Goal: Communication & Community: Ask a question

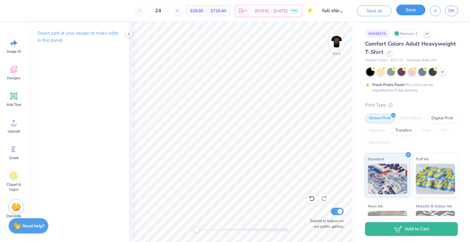
click at [401, 11] on button "Save" at bounding box center [410, 10] width 29 height 11
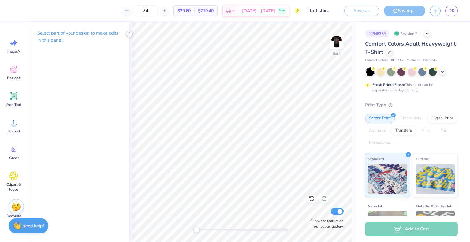
click at [130, 32] on icon at bounding box center [129, 34] width 5 height 5
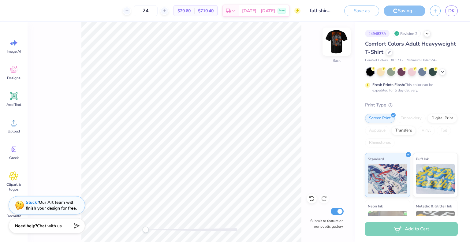
click at [335, 40] on img at bounding box center [336, 41] width 24 height 24
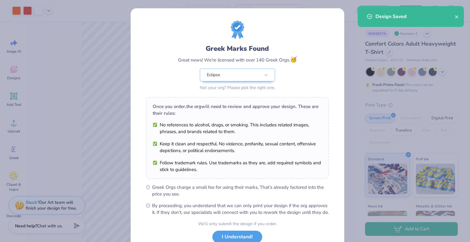
scroll to position [44, 0]
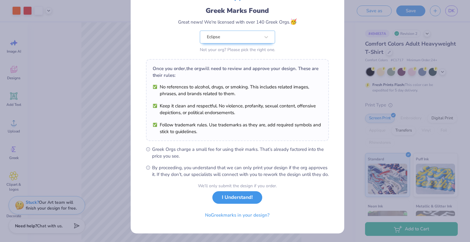
click at [224, 199] on button "I Understand!" at bounding box center [237, 197] width 50 height 13
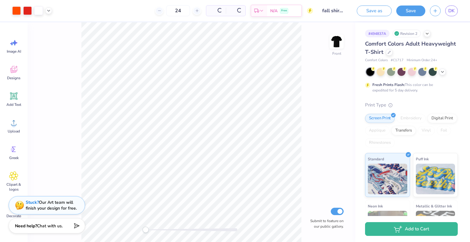
scroll to position [0, 0]
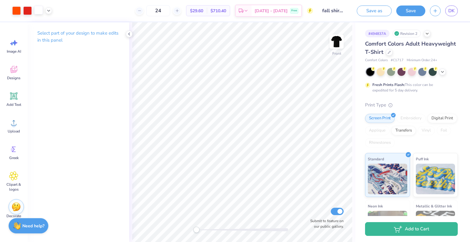
click at [37, 7] on div at bounding box center [38, 10] width 9 height 9
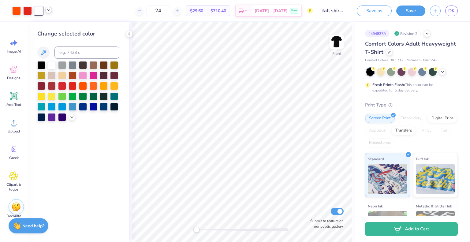
click at [50, 12] on icon at bounding box center [48, 10] width 5 height 5
click at [69, 65] on div at bounding box center [73, 65] width 8 height 8
click at [127, 35] on icon at bounding box center [129, 34] width 5 height 5
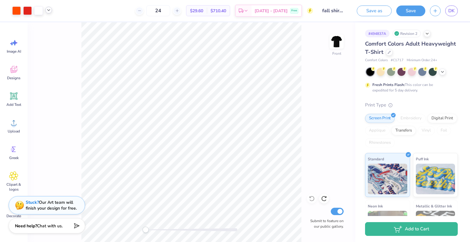
click at [50, 10] on icon at bounding box center [48, 10] width 5 height 5
click at [323, 199] on icon at bounding box center [324, 198] width 6 height 6
click at [48, 10] on icon at bounding box center [48, 10] width 5 height 5
click at [38, 11] on div at bounding box center [38, 10] width 9 height 9
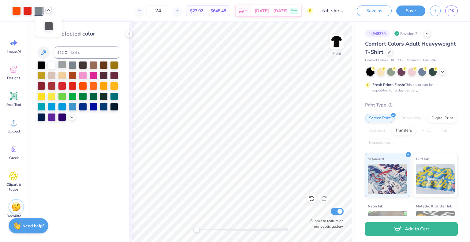
click at [62, 65] on div at bounding box center [62, 65] width 8 height 8
click at [71, 117] on icon at bounding box center [71, 116] width 5 height 5
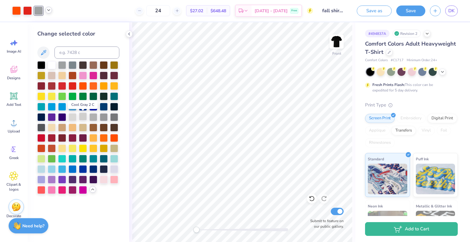
click at [83, 115] on div at bounding box center [83, 117] width 8 height 8
click at [91, 116] on div at bounding box center [93, 117] width 8 height 8
click at [103, 117] on div at bounding box center [104, 117] width 8 height 8
click at [94, 118] on div at bounding box center [93, 117] width 8 height 8
click at [102, 118] on div at bounding box center [104, 117] width 8 height 8
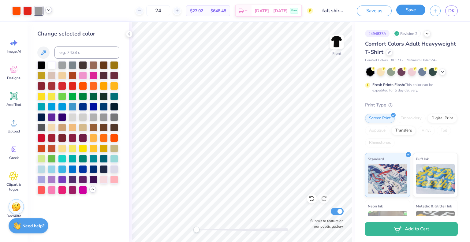
click at [408, 14] on button "Save" at bounding box center [410, 10] width 29 height 11
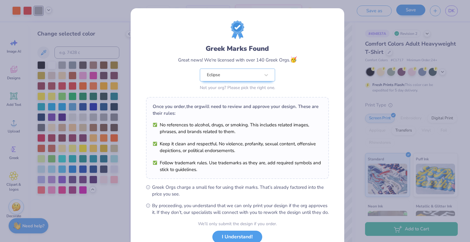
click at [176, 136] on ul "No references to alcohol, drugs, or smoking. This includes related images, phra…" at bounding box center [237, 146] width 169 height 51
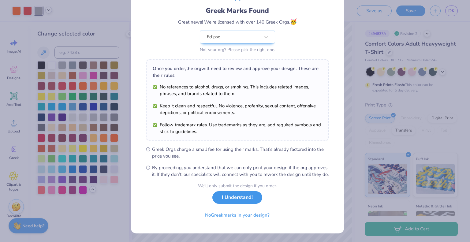
click at [215, 195] on button "I Understand!" at bounding box center [237, 197] width 50 height 13
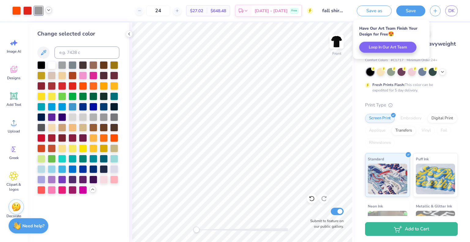
scroll to position [0, 0]
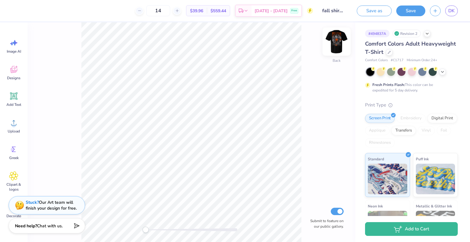
click at [336, 40] on img at bounding box center [336, 41] width 24 height 24
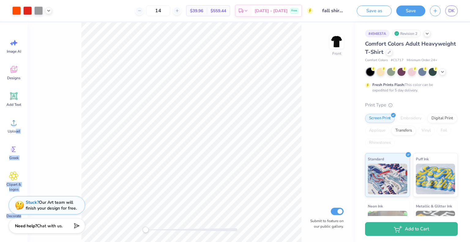
click at [116, 145] on div "Art colors 14 $39.96 Per Item $559.44 Total Est. Delivery Oct 11 - 14 Free Desi…" at bounding box center [235, 121] width 470 height 242
click at [47, 9] on icon at bounding box center [48, 10] width 5 height 5
click at [76, 64] on div "Front Submit to feature on our public gallery." at bounding box center [192, 132] width 328 height 220
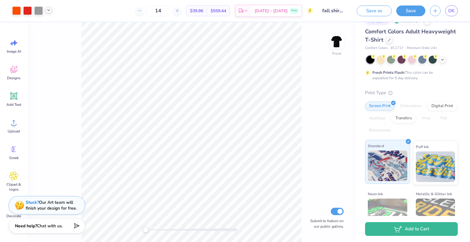
scroll to position [11, 0]
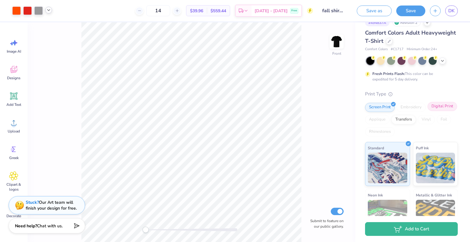
click at [386, 124] on div "Screen Print Embroidery Digital Print Applique Transfers Vinyl Foil Rhinestones" at bounding box center [411, 120] width 93 height 34
click at [427, 111] on div "Digital Print" at bounding box center [442, 106] width 30 height 9
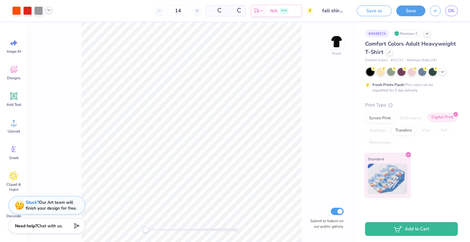
scroll to position [0, 0]
click at [399, 133] on div "Transfers" at bounding box center [403, 129] width 24 height 9
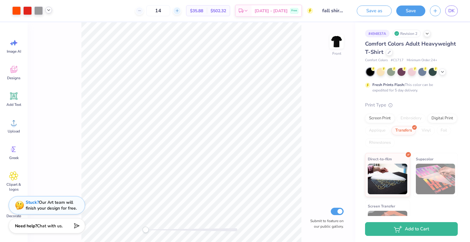
click at [179, 9] on icon at bounding box center [177, 11] width 4 height 4
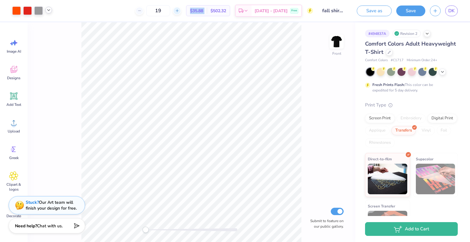
click at [179, 9] on icon at bounding box center [177, 11] width 4 height 4
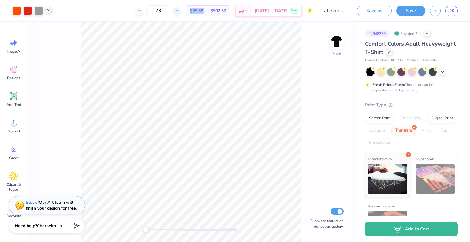
type input "24"
click at [383, 120] on div "Screen Print" at bounding box center [380, 117] width 30 height 9
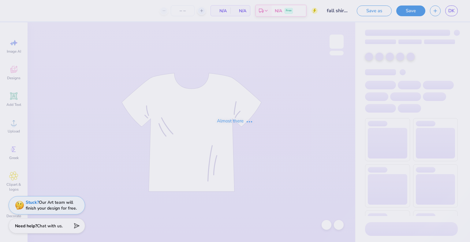
type input "14"
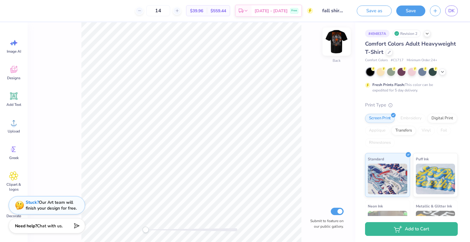
click at [335, 39] on img at bounding box center [336, 41] width 24 height 24
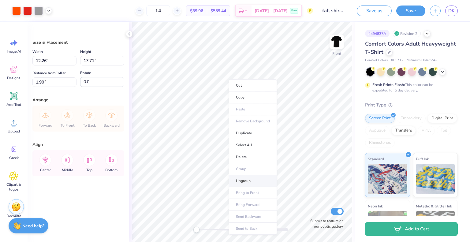
click at [245, 178] on li "Ungroup" at bounding box center [253, 181] width 48 height 12
type input "12.67"
type input "6.68"
type input "2.66"
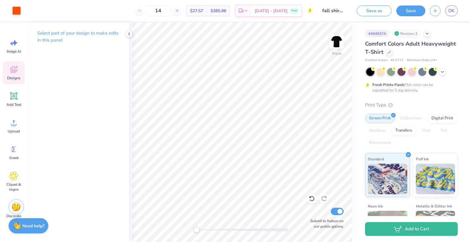
click at [18, 70] on icon at bounding box center [13, 69] width 9 height 9
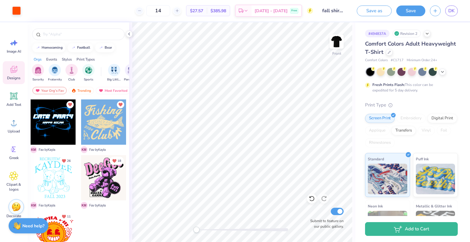
scroll to position [1, 0]
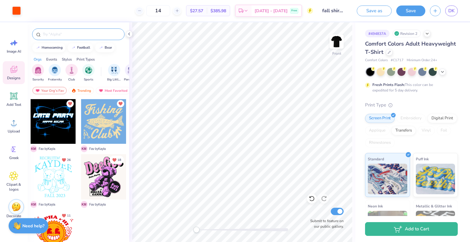
click at [55, 35] on input "text" at bounding box center [81, 34] width 78 height 6
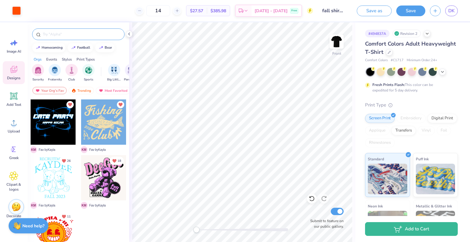
click at [51, 36] on input "text" at bounding box center [81, 34] width 78 height 6
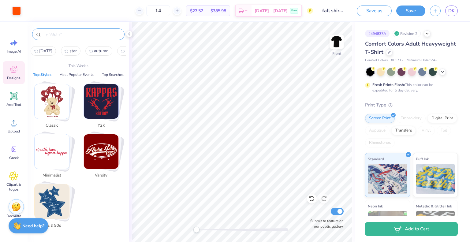
click at [48, 52] on span "halloween" at bounding box center [45, 51] width 13 height 6
type input "halloween"
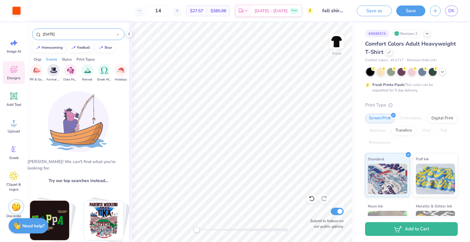
scroll to position [0, 161]
click at [119, 35] on icon at bounding box center [118, 34] width 2 height 2
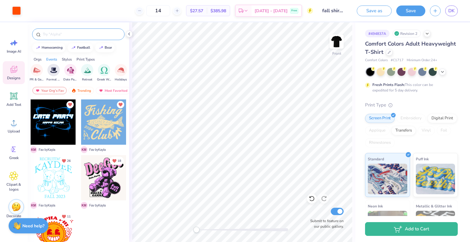
click at [50, 59] on div "Events" at bounding box center [51, 60] width 11 height 6
click at [75, 88] on img at bounding box center [73, 90] width 5 height 4
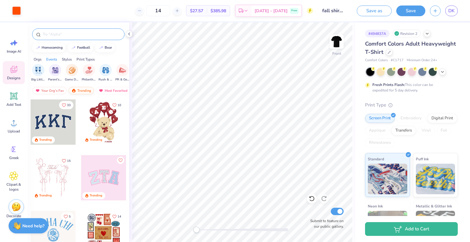
click at [72, 93] on div "Trending" at bounding box center [81, 90] width 25 height 7
click at [54, 35] on input "text" at bounding box center [81, 34] width 78 height 6
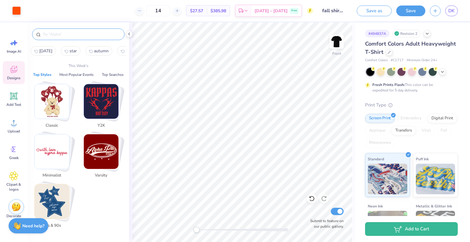
click at [52, 52] on span "halloween" at bounding box center [45, 51] width 13 height 6
type input "halloween"
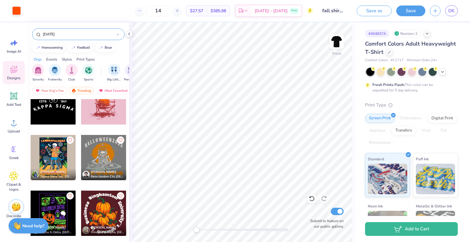
scroll to position [354, 0]
click at [97, 162] on div at bounding box center [103, 157] width 45 height 45
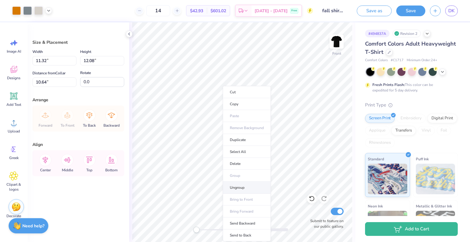
click at [244, 186] on li "Ungroup" at bounding box center [247, 188] width 48 height 12
type input "11.77"
type input "9.37"
type input "12.09"
click at [241, 173] on li "Group" at bounding box center [250, 176] width 48 height 12
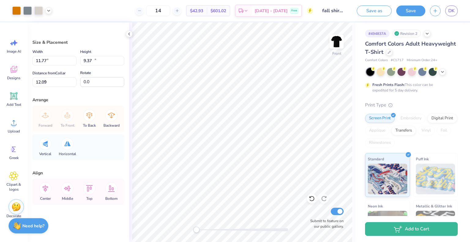
type input "13.00"
type input "10.35"
type input "7.06"
type input "13.29"
type input "10.58"
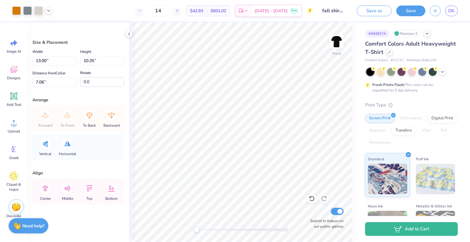
type input "6.83"
click at [47, 10] on icon at bounding box center [48, 10] width 5 height 5
click at [15, 12] on div at bounding box center [16, 10] width 9 height 9
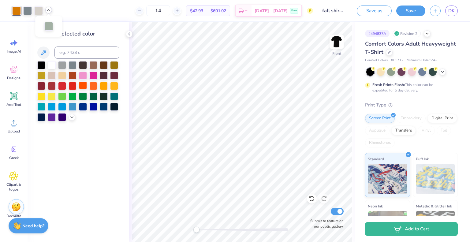
click at [82, 85] on div at bounding box center [83, 85] width 8 height 8
click at [94, 86] on div at bounding box center [93, 85] width 8 height 8
click at [38, 10] on div at bounding box center [38, 10] width 9 height 9
click at [62, 64] on div at bounding box center [62, 65] width 8 height 8
click at [72, 117] on icon at bounding box center [71, 116] width 5 height 5
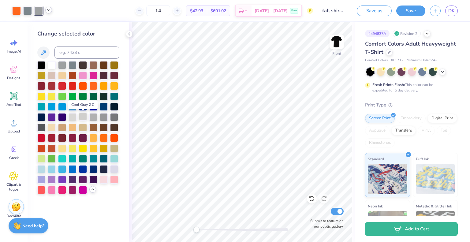
click at [81, 118] on div at bounding box center [83, 117] width 8 height 8
click at [50, 13] on div at bounding box center [48, 10] width 7 height 7
click at [48, 23] on div at bounding box center [48, 25] width 9 height 9
click at [73, 65] on div at bounding box center [73, 65] width 8 height 8
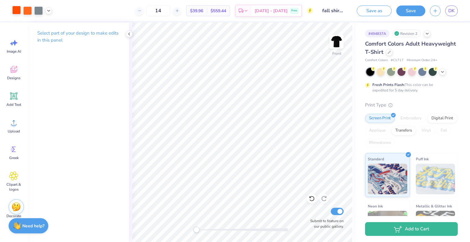
click at [15, 11] on div at bounding box center [16, 10] width 9 height 9
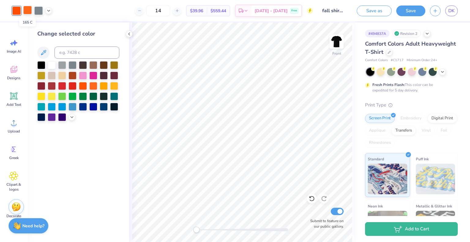
click at [28, 11] on div at bounding box center [27, 10] width 9 height 9
click at [72, 117] on polyline at bounding box center [72, 116] width 2 height 1
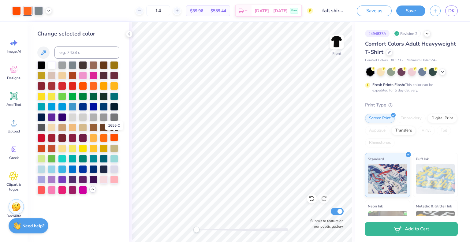
click at [111, 137] on div at bounding box center [114, 137] width 8 height 8
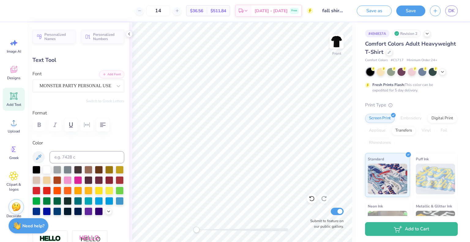
type input "1.61"
type input "5.81"
type input "3.10"
type input "2.16"
type input "3.16"
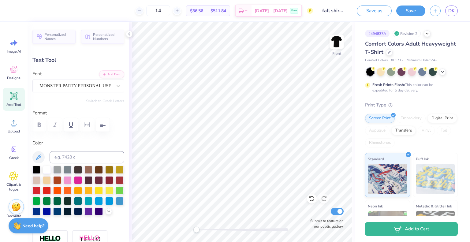
type input "3.30"
type input "1.86"
type input "3.63"
type input "3.21"
type input "1.31"
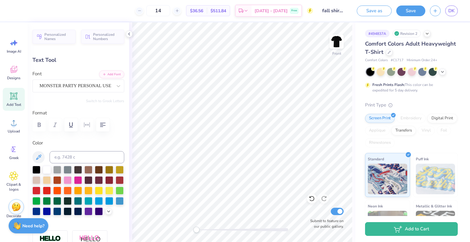
type input "2.79"
type input "3.15"
type input "1.07"
type input "3.33"
type input "2.96"
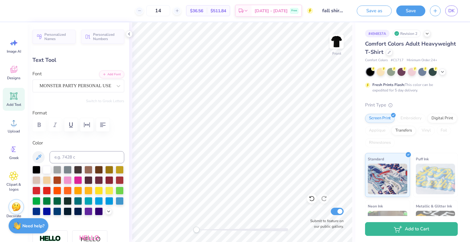
type input "1.26"
type input "3.90"
type input "2.92"
type input "1.00"
type input "2.92"
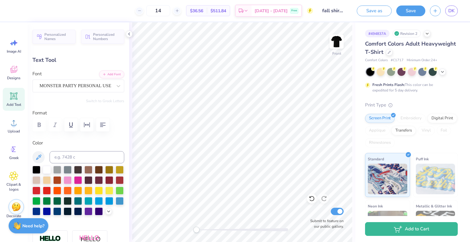
type input "2.99"
type input "1.44"
type input "3.06"
type input "3.76"
type input "1.63"
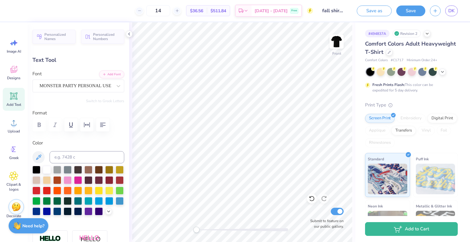
type input "3.47"
type input "3.73"
type input "1.00"
type input "2.92"
type input "3.69"
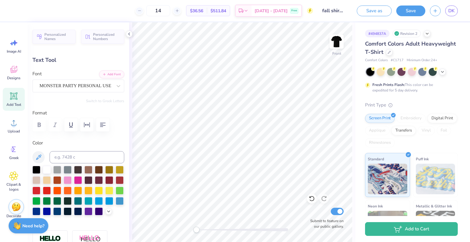
type input "2.16"
type input "3.16"
type input "5.03"
type input "1.63"
type input "3.47"
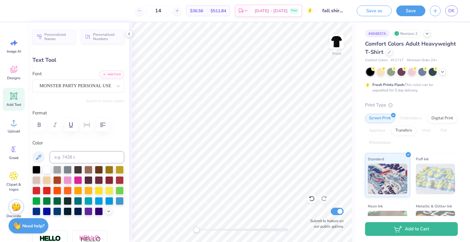
type input "3.73"
type input "2.16"
type input "3.16"
type input "5.25"
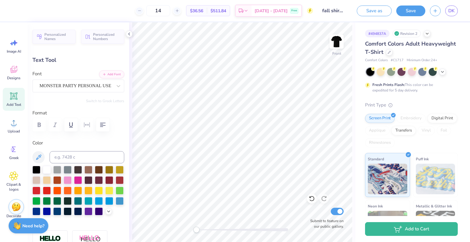
type input "1.91"
type input "2.80"
type input "5.60"
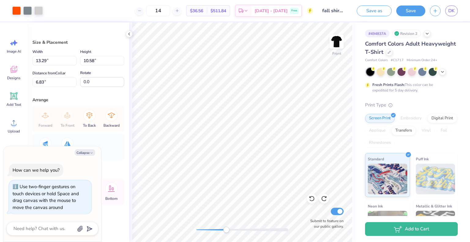
click at [226, 231] on div at bounding box center [242, 230] width 92 height 6
click at [275, 229] on div at bounding box center [242, 229] width 92 height 3
click at [171, 229] on div "Front Submit to feature on our public gallery." at bounding box center [242, 132] width 226 height 220
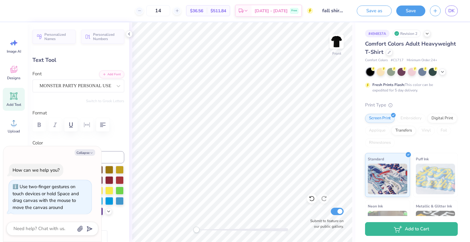
type textarea "x"
type input "1.69"
type input "6.07"
type input "5.61"
type textarea "x"
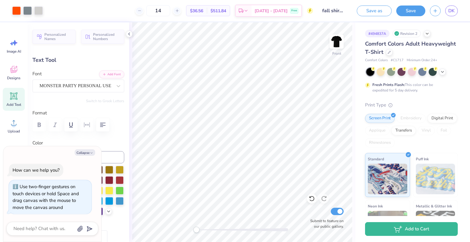
type input "1.91"
type input "2.80"
type input "5.15"
type textarea "x"
type input "1.92"
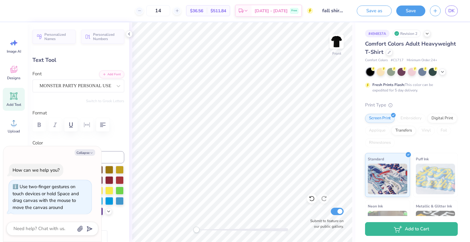
type input "2.81"
type input "5.14"
type textarea "x"
type input "1.11"
type input "3.25"
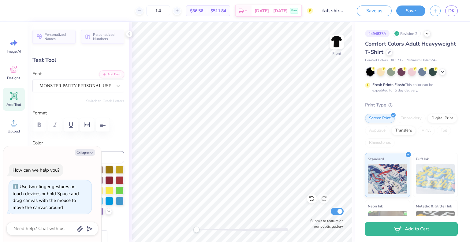
type input "3.36"
type textarea "x"
type input "1.49"
type input "3.19"
type input "4.01"
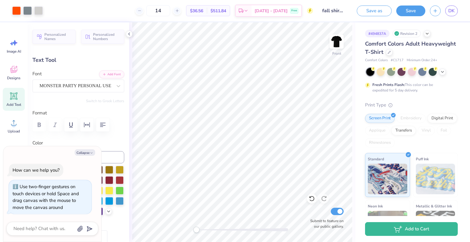
type textarea "x"
type input "1.86"
type input "3.63"
type input "3.85"
type textarea "x"
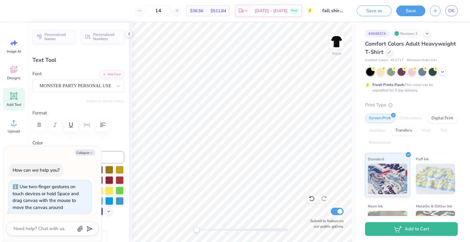
type input "1.70"
type input "3.33"
type input "4.16"
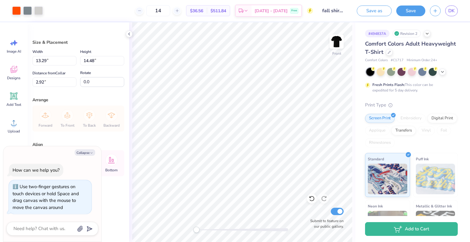
type textarea "x"
type input "13.62"
type input "14.85"
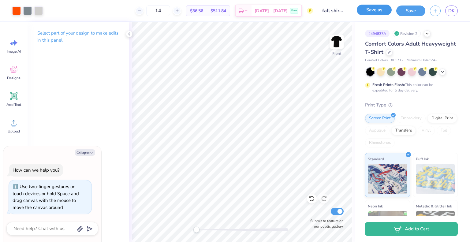
click at [371, 10] on button "Save as" at bounding box center [374, 10] width 35 height 11
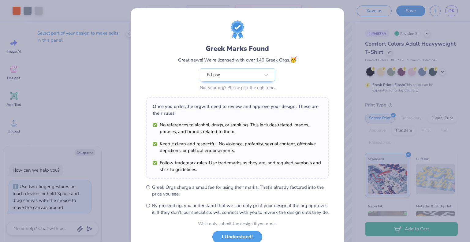
scroll to position [44, 0]
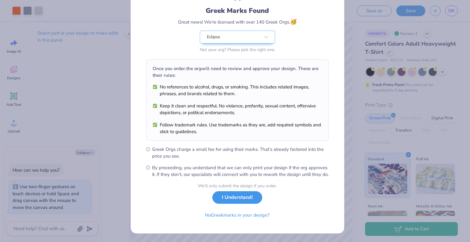
click at [232, 201] on button "I Understand!" at bounding box center [237, 197] width 50 height 13
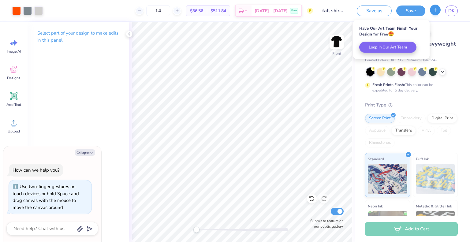
type textarea "x"
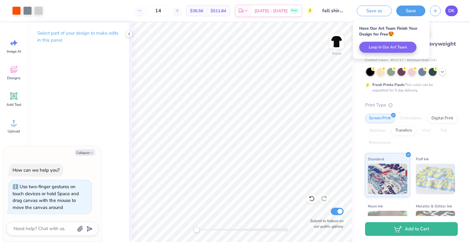
click at [450, 9] on span "DK" at bounding box center [451, 10] width 6 height 7
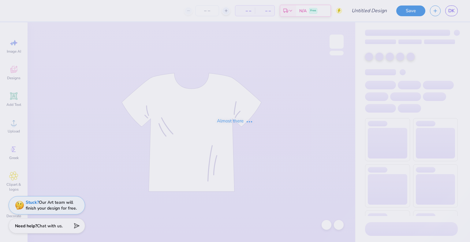
type input "fall shirt idea"
type input "14"
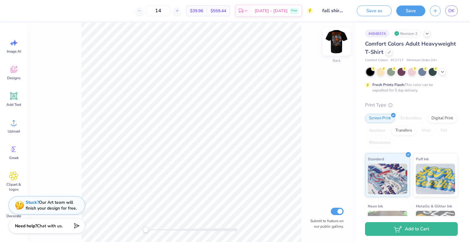
click at [337, 43] on img at bounding box center [336, 41] width 24 height 24
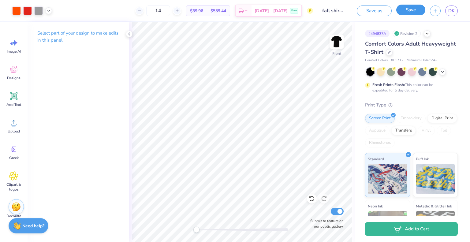
click at [403, 13] on button "Save" at bounding box center [410, 10] width 29 height 11
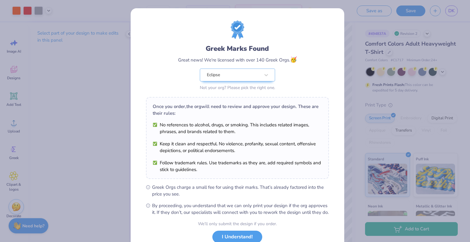
click at [314, 137] on ul "No references to alcohol, drugs, or smoking. This includes related images, phra…" at bounding box center [237, 146] width 169 height 51
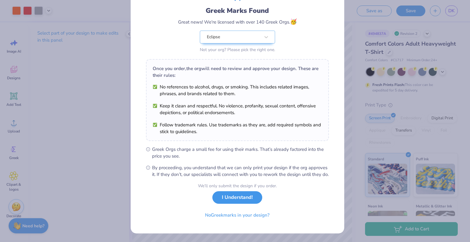
click at [224, 200] on button "I Understand!" at bounding box center [237, 197] width 50 height 13
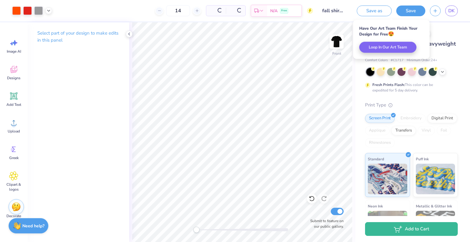
scroll to position [0, 0]
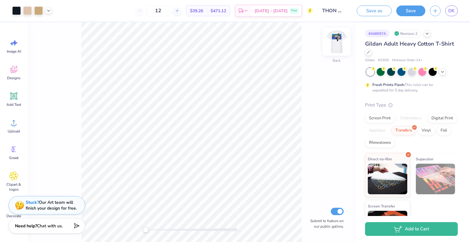
click at [337, 36] on img at bounding box center [336, 41] width 24 height 24
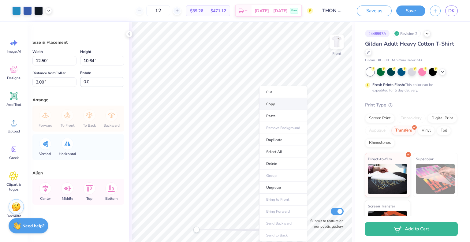
click at [272, 105] on li "Copy" at bounding box center [283, 104] width 48 height 12
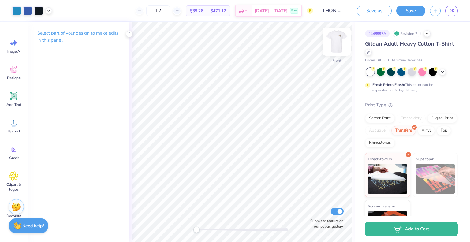
click at [336, 44] on img at bounding box center [336, 41] width 24 height 24
click at [331, 46] on img at bounding box center [336, 41] width 24 height 24
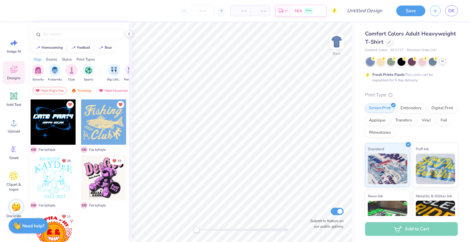
click at [443, 62] on icon at bounding box center [442, 61] width 5 height 5
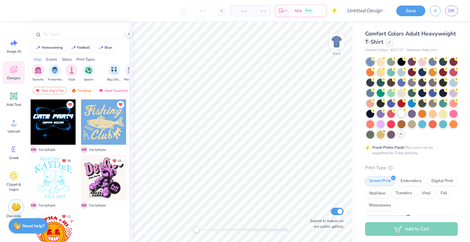
click at [397, 117] on div at bounding box center [401, 113] width 8 height 8
click at [129, 33] on polyline at bounding box center [128, 34] width 1 height 2
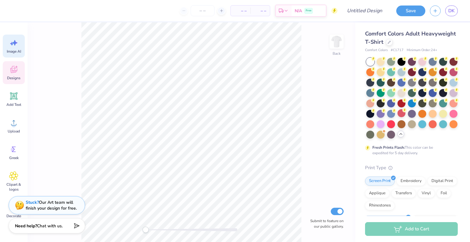
click at [13, 47] on div "Image AI" at bounding box center [14, 46] width 22 height 23
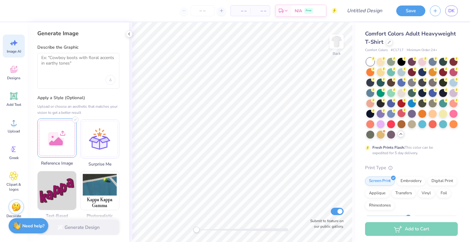
click at [63, 136] on div at bounding box center [56, 137] width 39 height 39
click at [64, 74] on div at bounding box center [78, 71] width 82 height 36
click at [59, 54] on div at bounding box center [78, 71] width 82 height 36
click at [59, 59] on textarea at bounding box center [78, 62] width 74 height 15
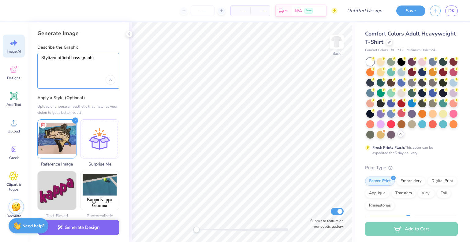
click at [48, 60] on textarea "Stylized official bass graphic" at bounding box center [78, 62] width 74 height 15
click at [55, 59] on textarea "official bass graphic" at bounding box center [78, 62] width 74 height 15
type textarea "official and professional bass graphic"
click at [87, 225] on button "Generate Design" at bounding box center [78, 225] width 82 height 15
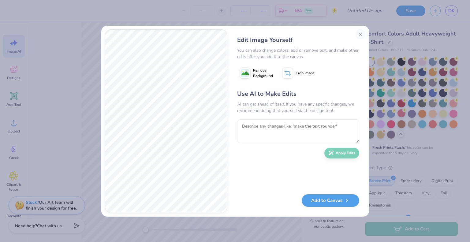
click at [87, 225] on div "Edit Image Yourself You can also change colors, add or remove text, and make ot…" at bounding box center [235, 121] width 470 height 242
click at [251, 129] on textarea at bounding box center [298, 131] width 122 height 24
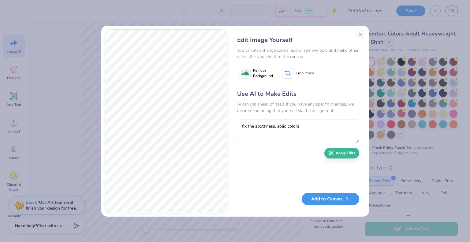
type textarea "fix the spottiness. solid colors"
click at [325, 199] on button "Add to Canvas" at bounding box center [331, 199] width 58 height 13
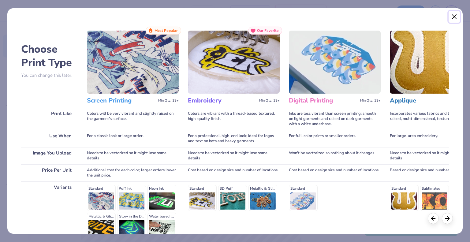
click at [455, 19] on button "Close" at bounding box center [454, 17] width 12 height 12
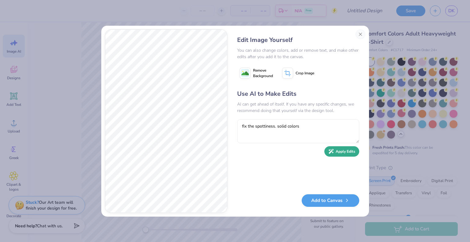
click at [347, 154] on button "Apply Edits" at bounding box center [341, 151] width 35 height 11
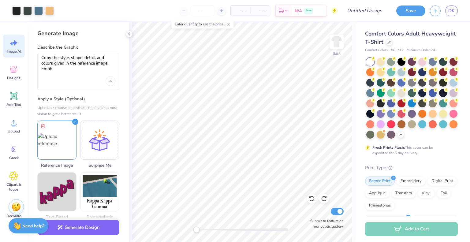
type textarea "Copy the style, shape, detail, and colors given in the reference image. Empha"
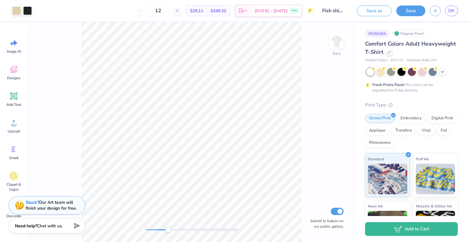
click at [168, 226] on div "Back Submit to feature on our public gallery." at bounding box center [192, 132] width 328 height 220
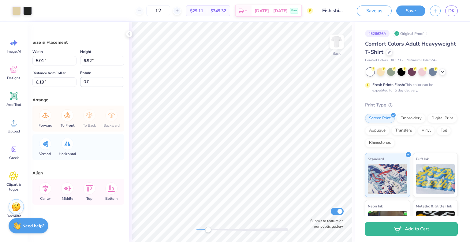
drag, startPoint x: 195, startPoint y: 229, endPoint x: 208, endPoint y: 228, distance: 13.2
click at [208, 228] on div "Accessibility label" at bounding box center [208, 230] width 6 height 6
click at [284, 182] on li "Ungroup" at bounding box center [297, 184] width 48 height 12
type input "4.99"
type input "6.91"
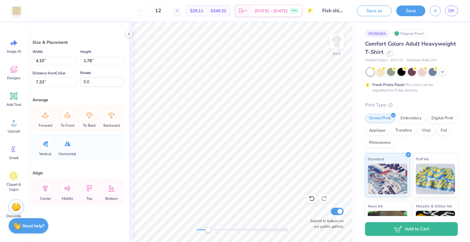
type input "6.20"
drag, startPoint x: 208, startPoint y: 231, endPoint x: 232, endPoint y: 229, distance: 24.5
click at [232, 229] on div "Accessibility label" at bounding box center [232, 230] width 6 height 6
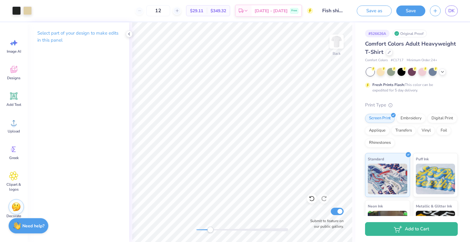
click at [210, 226] on div "Back Submit to feature on our public gallery." at bounding box center [242, 132] width 226 height 220
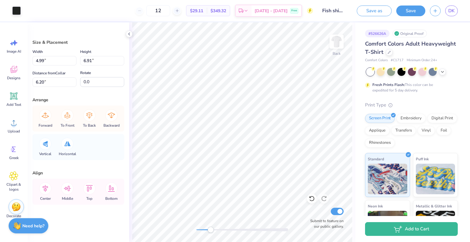
type input "4.10"
type input "1.78"
type input "7.33"
type input "4.99"
type input "6.91"
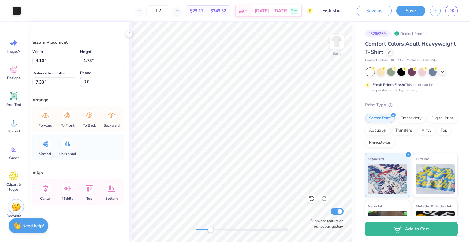
type input "6.20"
type input "3.92"
type input "1.39"
type input "7.05"
type input "4.48"
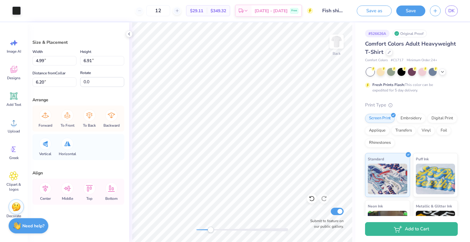
type input "0.22"
type input "8.35"
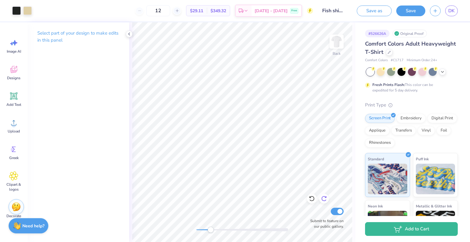
click at [325, 200] on icon at bounding box center [323, 199] width 5 height 6
click at [14, 41] on icon at bounding box center [14, 43] width 5 height 6
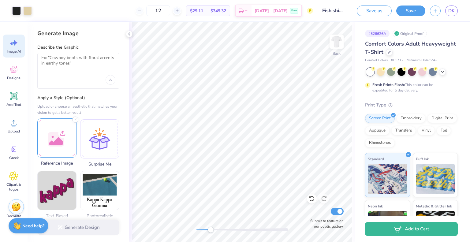
click at [58, 136] on div at bounding box center [56, 137] width 39 height 39
click at [75, 60] on textarea at bounding box center [78, 62] width 74 height 15
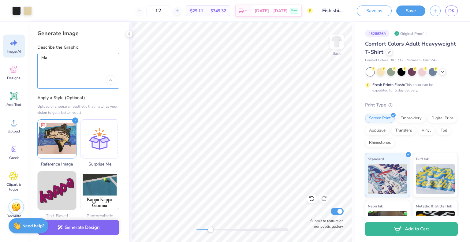
type textarea "M"
click at [78, 59] on textarea "Recreate the exactr picture I" at bounding box center [78, 62] width 74 height 15
click at [97, 59] on textarea "Recreate the exact picture I" at bounding box center [78, 62] width 74 height 15
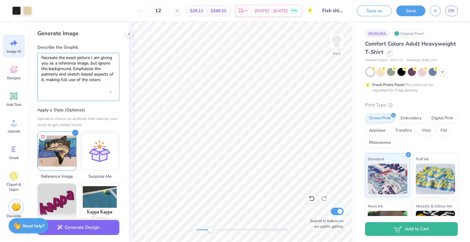
click at [97, 59] on textarea "Recreate the exact picture I am giving you as a reference image, but ignore the…" at bounding box center [78, 69] width 74 height 28
click at [103, 79] on textarea "Recreate the exact picture I a.m giving you as a reference image, but ignore th…" at bounding box center [78, 69] width 74 height 28
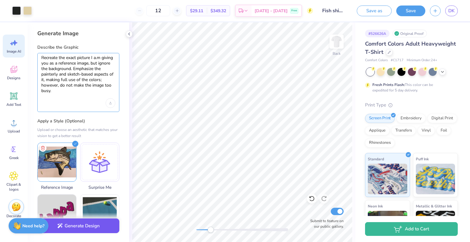
type textarea "Recreate the exact picture I a.m giving you as a reference image, but ignore th…"
click at [68, 228] on button "Generate Design" at bounding box center [78, 225] width 82 height 15
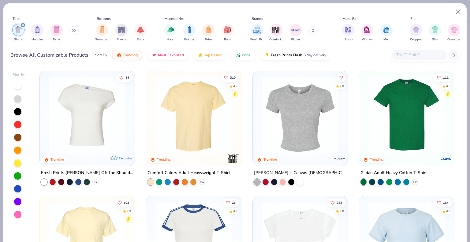
scroll to position [240, 0]
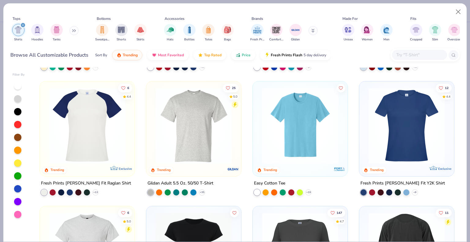
click at [294, 142] on img at bounding box center [300, 125] width 83 height 76
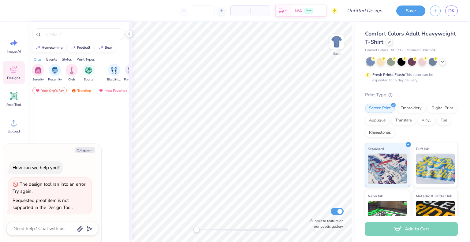
type textarea "x"
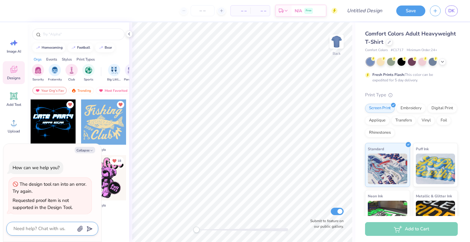
click at [53, 228] on textarea at bounding box center [44, 229] width 62 height 8
type textarea "ws"
type textarea "x"
type textarea "wsh"
type textarea "x"
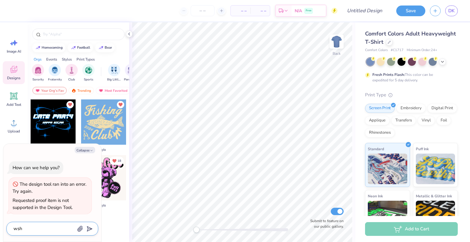
type textarea "ws"
type textarea "x"
type textarea "w"
type textarea "x"
type textarea "wa"
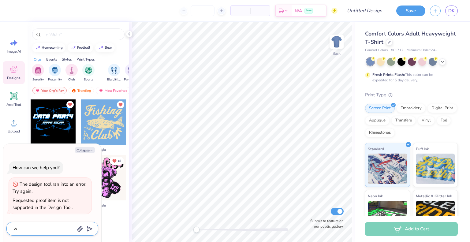
type textarea "x"
type textarea "w"
type textarea "x"
type textarea "wh"
type textarea "x"
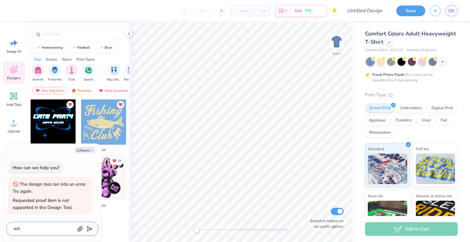
type textarea "wha"
type textarea "x"
type textarea "whar"
type textarea "x"
type textarea "whar"
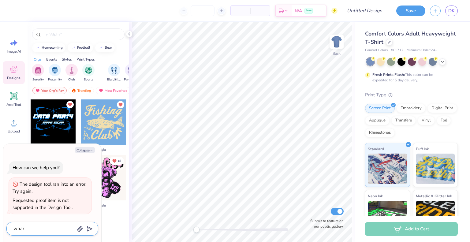
type textarea "x"
type textarea "whar"
type textarea "x"
type textarea "wha"
type textarea "x"
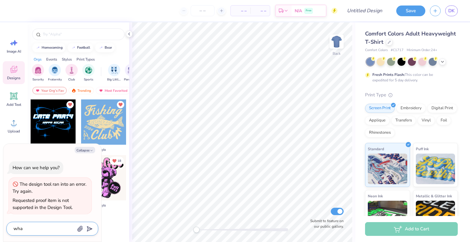
type textarea "what"
type textarea "x"
type textarea "what"
type textarea "x"
type textarea "what i"
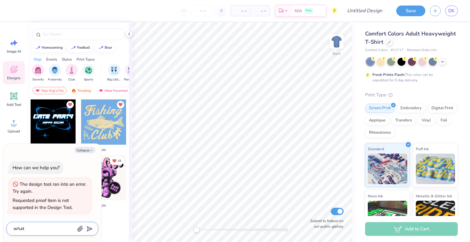
type textarea "x"
type textarea "what is"
type textarea "x"
type textarea "what is"
type textarea "x"
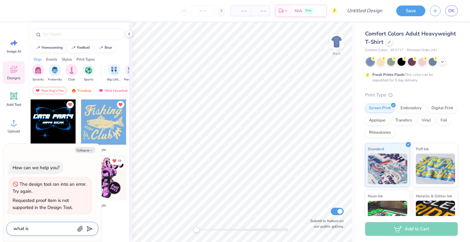
type textarea "what is g"
type textarea "x"
type textarea "what is go"
type textarea "x"
type textarea "what is goi"
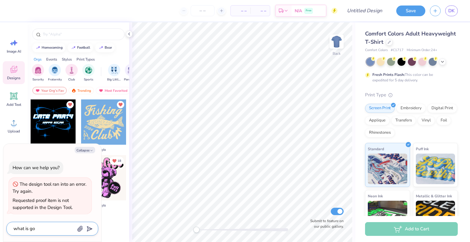
type textarea "x"
type textarea "what is goin"
type textarea "x"
type textarea "what is going"
type textarea "x"
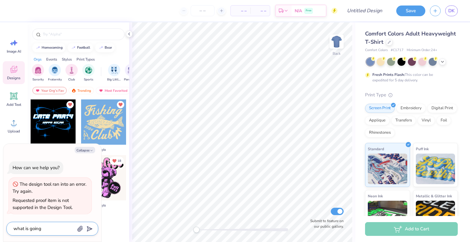
type textarea "what is going"
type textarea "x"
type textarea "what is going o"
type textarea "x"
type textarea "what is going on"
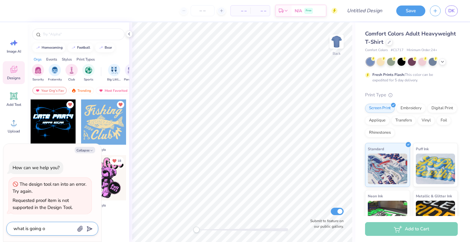
type textarea "x"
type textarea "what is going on?"
type textarea "x"
type textarea "what is going on?"
type textarea "x"
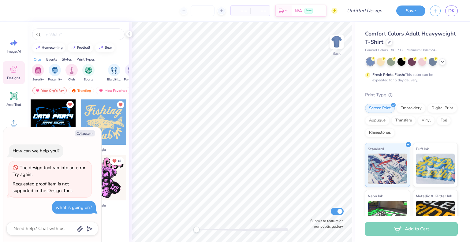
type textarea "x"
click at [22, 232] on textarea at bounding box center [44, 229] width 62 height 8
type textarea "I"
type textarea "x"
type textarea "I"
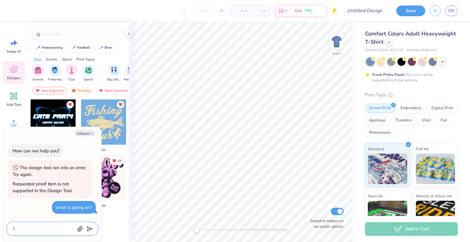
type textarea "x"
type textarea "I m"
type textarea "x"
type textarea "I ma"
type textarea "x"
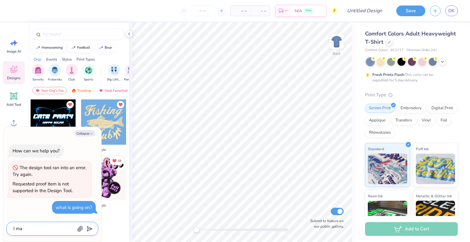
type textarea "I mad"
type textarea "x"
type textarea "I made"
type textarea "x"
type textarea "I made"
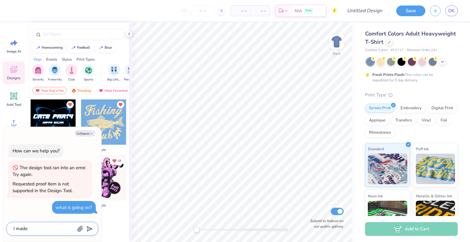
type textarea "x"
type textarea "I made t"
type textarea "x"
type textarea "I made th"
type textarea "x"
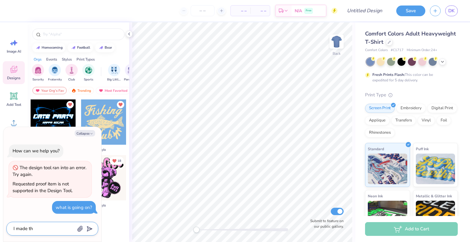
type textarea "I made the"
type textarea "x"
type textarea "I made the"
type textarea "x"
type textarea "I made the i"
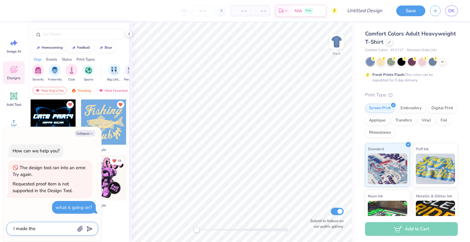
type textarea "x"
type textarea "I made the it"
type textarea "x"
type textarea "I made the ite"
type textarea "x"
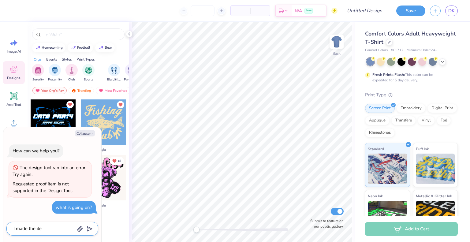
type textarea "I made the item"
type textarea "x"
type textarea "I made the item"
type textarea "x"
type textarea "I made the item i"
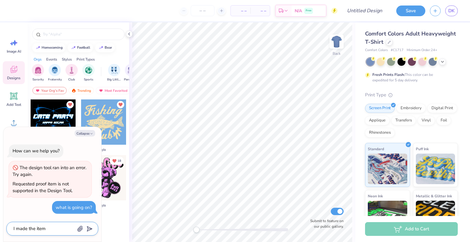
type textarea "x"
type textarea "I made the item in"
type textarea "x"
type textarea "I made the item in"
type textarea "x"
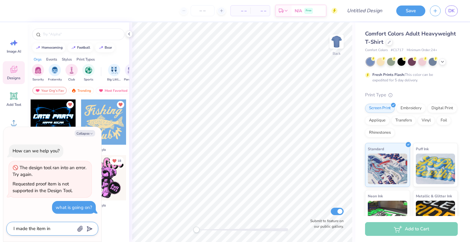
type textarea "I made the item in"
type textarea "x"
type textarea "I made the item i"
type textarea "x"
type textarea "I made the item"
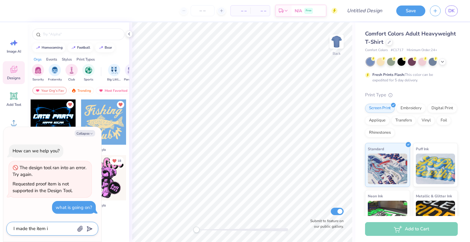
type textarea "x"
type textarea "I made the item u"
type textarea "x"
type textarea "I made the item us"
type textarea "x"
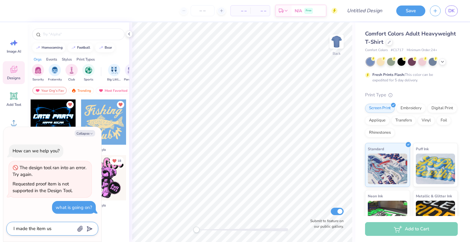
type textarea "I made the item usi"
type textarea "x"
type textarea "I made the item usin"
type textarea "x"
type textarea "I made the item using"
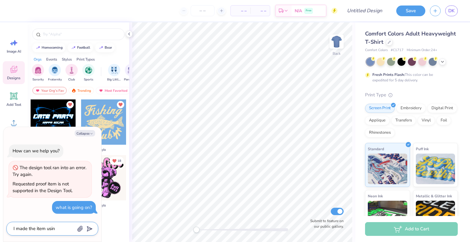
type textarea "x"
type textarea "I made the item using"
type textarea "x"
type textarea "I made the item using y"
type textarea "x"
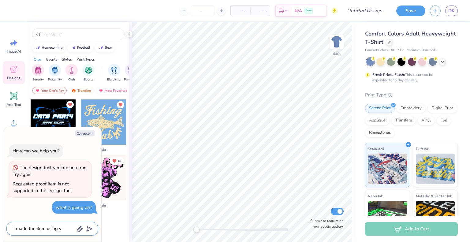
type textarea "I made the item using yo"
type textarea "x"
type textarea "I made the item using you"
type textarea "x"
type textarea "I made the item using your"
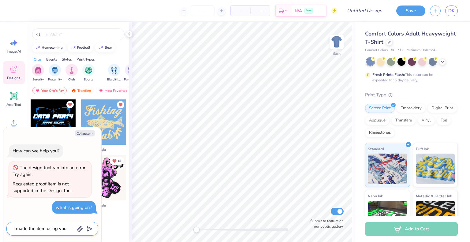
type textarea "x"
type textarea "I made the item using your"
type textarea "x"
type textarea "I made the item using your o"
type textarea "x"
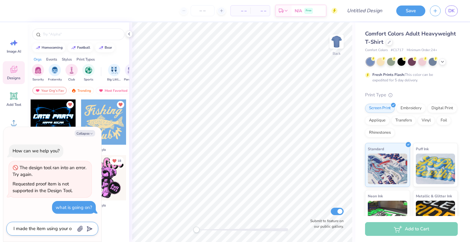
type textarea "I made the item using your ow"
type textarea "x"
type textarea "I made the item using your own"
type textarea "x"
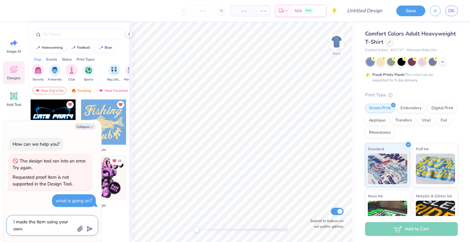
type textarea "I made the item using your own"
type textarea "x"
type textarea "I made the item using your own a"
type textarea "x"
type textarea "I made the item using your own"
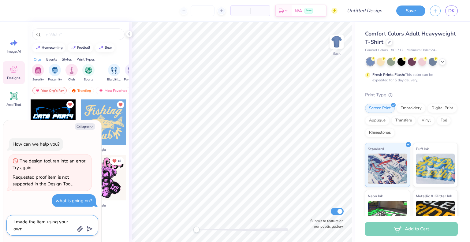
type textarea "x"
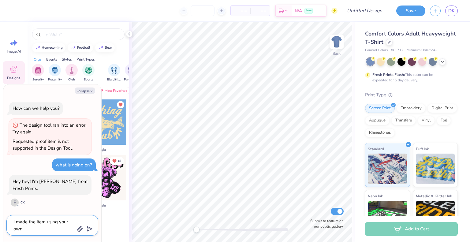
type textarea "I made the item using your own A"
type textarea "x"
type textarea "I made the item using your own AI"
type textarea "x"
type textarea "I made the item using your own AI"
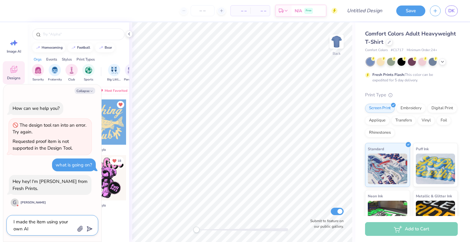
type textarea "x"
type textarea "I made the item using your own AI s"
type textarea "x"
type textarea "I made the item using your own AI sy"
type textarea "x"
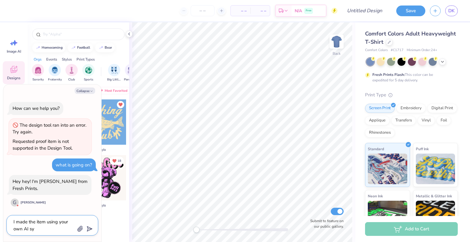
type textarea "I made the item using your own AI sys"
type textarea "x"
type textarea "I made the item using your own AI syst"
type textarea "x"
type textarea "I made the item using your own AI syste"
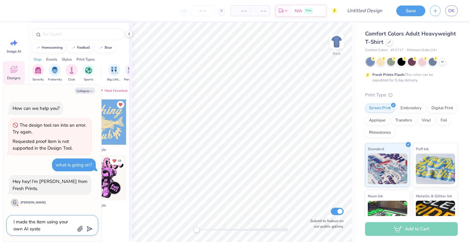
type textarea "x"
type textarea "I made the item using your own AI system"
type textarea "x"
type textarea "I made the item using your own AI system."
type textarea "x"
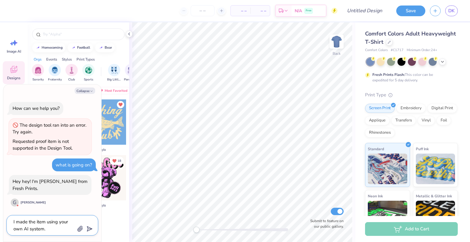
type textarea "I made the item using your own AI system."
type textarea "x"
type textarea "I made the item using your own AI system. W"
type textarea "x"
type textarea "I made the item using your own AI system. WH"
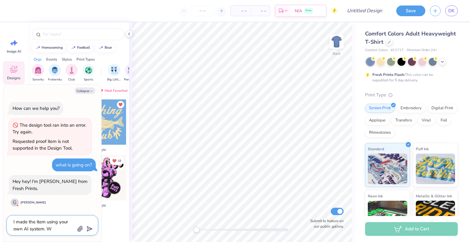
type textarea "x"
type textarea "I made the item using your own AI system. WH"
type textarea "x"
type textarea "I made the item using your own AI system. WH"
type textarea "x"
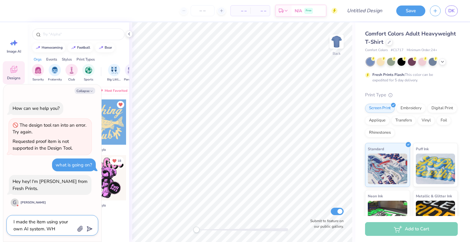
type textarea "I made the item using your own AI system. WH="
type textarea "x"
type textarea "I made the item using your own AI system. WH"
type textarea "x"
type textarea "I made the item using your own AI system. W"
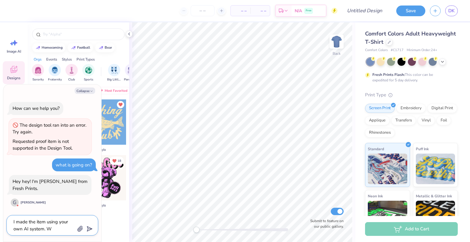
type textarea "x"
type textarea "I made the item using your own AI system. Wh"
type textarea "x"
type textarea "I made the item using your own AI system. Why"
type textarea "x"
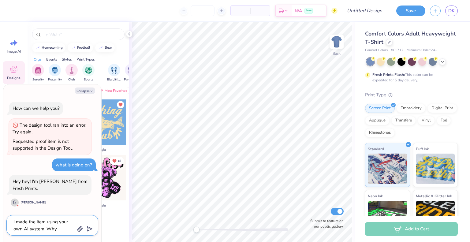
type textarea "I made the item using your own AI system. Why"
type textarea "x"
type textarea "I made the item using your own AI system. Why i"
type textarea "x"
type textarea "I made the item using your own AI system. Why is"
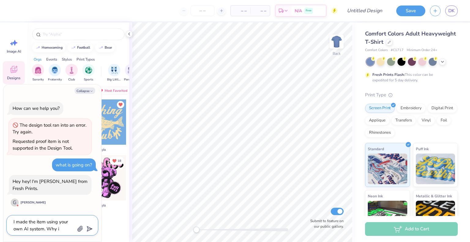
type textarea "x"
type textarea "I made the item using your own AI system. Why is"
type textarea "x"
type textarea "I made the item using your own AI system. Why is t"
type textarea "x"
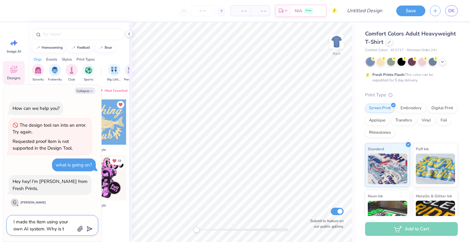
type textarea "I made the item using your own AI system. Why is th"
type textarea "x"
type textarea "I made the item using your own AI system. Why is the"
type textarea "x"
type textarea "I made the item using your own AI system. Why is ther"
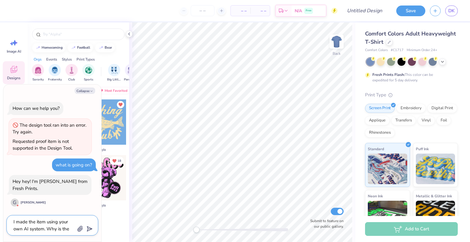
type textarea "x"
type textarea "I made the item using your own AI system. Why is there"
type textarea "x"
type textarea "I made the item using your own AI system. Why is there"
type textarea "x"
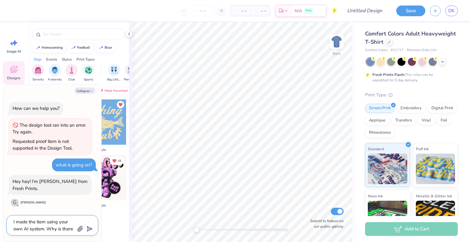
type textarea "I made the item using your own AI system. Why is there a"
type textarea "x"
type textarea "I made the item using your own AI system. Why is there an"
type textarea "x"
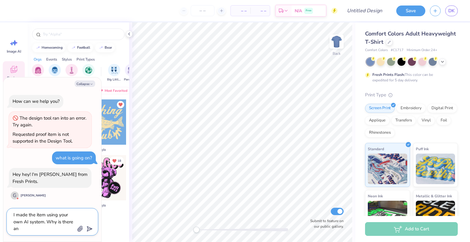
type textarea "I made the item using your own AI system. Why is there an"
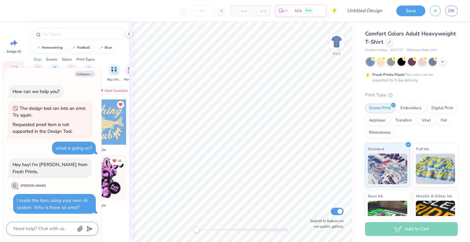
click at [44, 231] on textarea at bounding box center [44, 229] width 62 height 8
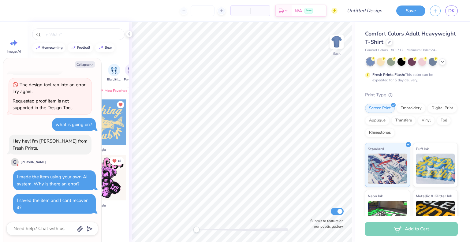
scroll to position [14, 0]
click at [28, 234] on div at bounding box center [52, 229] width 92 height 14
click at [29, 231] on textarea at bounding box center [44, 229] width 62 height 8
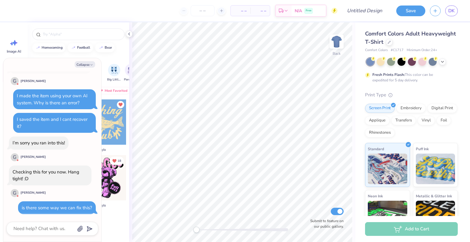
scroll to position [164, 0]
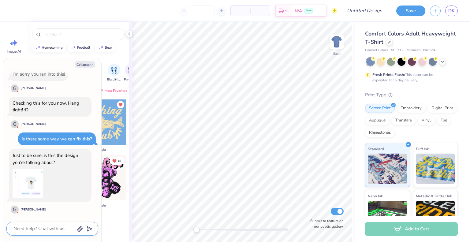
click at [48, 228] on textarea at bounding box center [44, 229] width 62 height 8
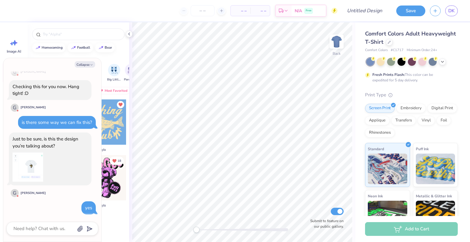
scroll to position [230, 0]
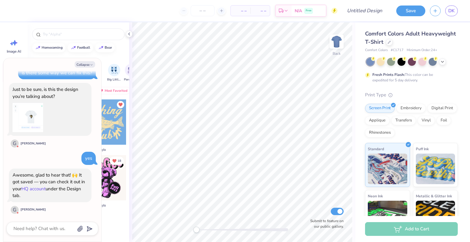
click at [35, 188] on link "HQ account" at bounding box center [33, 189] width 24 height 6
click at [49, 228] on textarea at bounding box center [44, 229] width 62 height 8
click at [12, 228] on div "The issue is when I" at bounding box center [52, 229] width 92 height 14
click at [14, 228] on textarea "The issue is when I" at bounding box center [44, 229] width 62 height 8
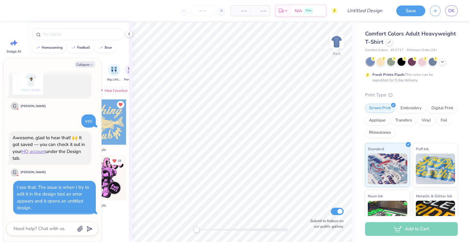
scroll to position [317, 0]
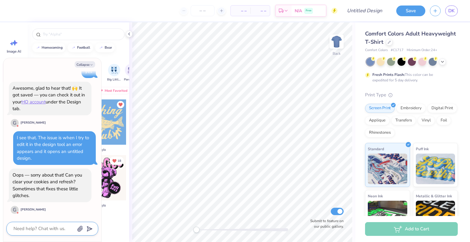
click at [41, 226] on textarea at bounding box center [44, 229] width 62 height 8
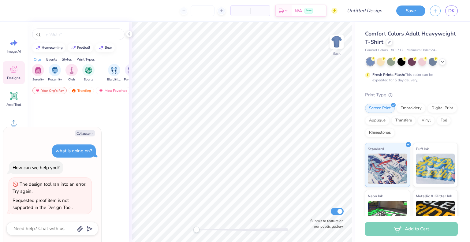
type textarea "x"
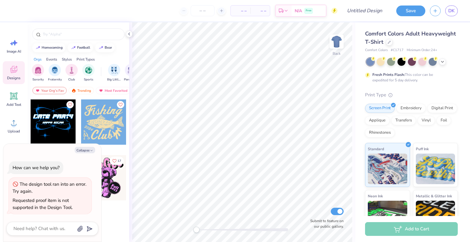
type textarea "x"
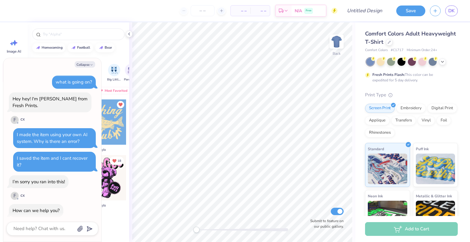
scroll to position [43, 0]
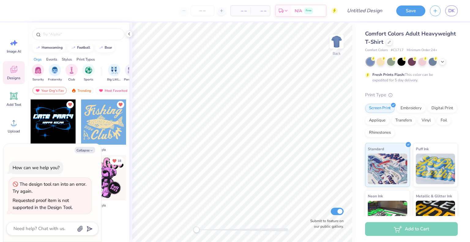
type textarea "x"
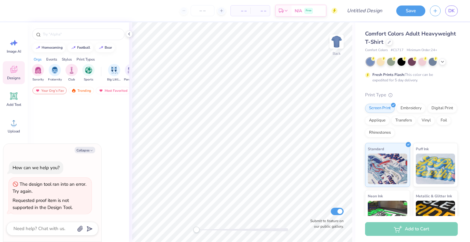
type textarea "x"
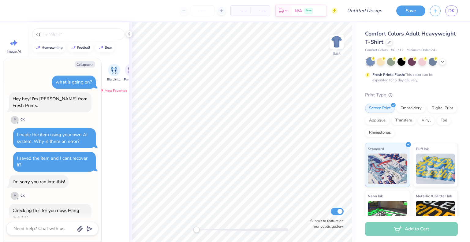
scroll to position [334, 0]
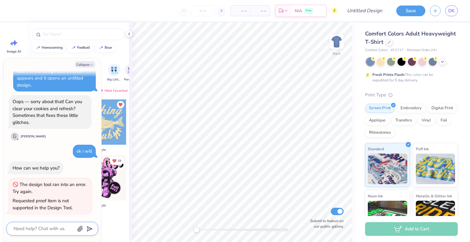
click at [49, 232] on textarea at bounding box center [44, 229] width 62 height 8
type textarea "n"
type textarea "x"
type textarea "no"
type textarea "x"
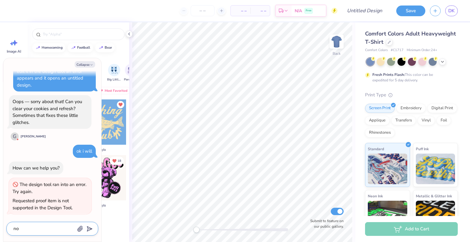
type textarea "no,"
type textarea "x"
type textarea "no,"
type textarea "x"
type textarea "no, u"
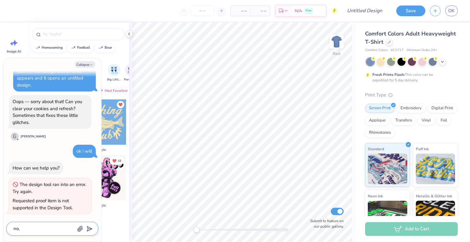
type textarea "x"
type textarea "no, un"
type textarea "x"
type textarea "no, unf"
type textarea "x"
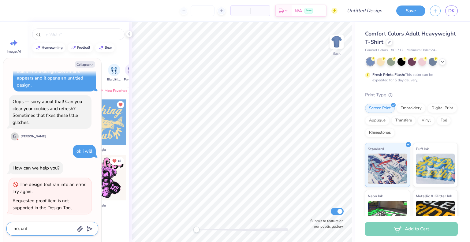
type textarea "no, unfo"
type textarea "x"
type textarea "no, unfor"
type textarea "x"
type textarea "no, unfort"
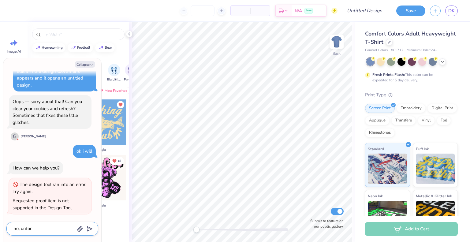
type textarea "x"
type textarea "no, unfortu"
type textarea "x"
type textarea "no, unfortun"
type textarea "x"
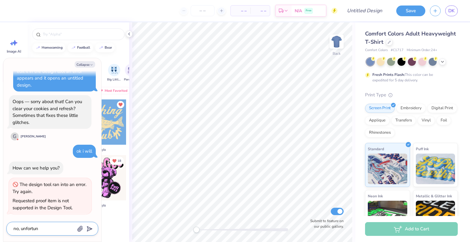
type textarea "no, unfortune"
type textarea "x"
type textarea "no, unfortunet"
type textarea "x"
type textarea "no, unfortunetl"
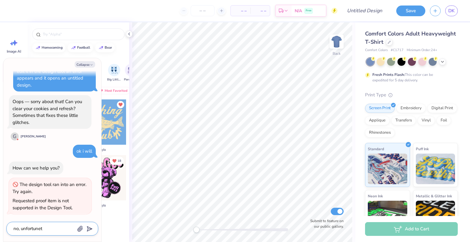
type textarea "x"
type textarea "no, unfortunetly"
type textarea "x"
type textarea "no, unfortunetly"
type textarea "x"
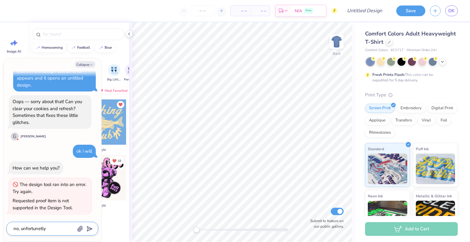
type textarea "no, unfortunetly t"
type textarea "x"
type textarea "no, unfortunetly th"
type textarea "x"
type textarea "no, unfortunetly the"
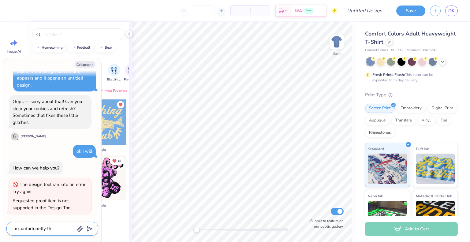
type textarea "x"
type textarea "no, unfortunetly the"
type textarea "x"
type textarea "no, unfortunetly the e"
type textarea "x"
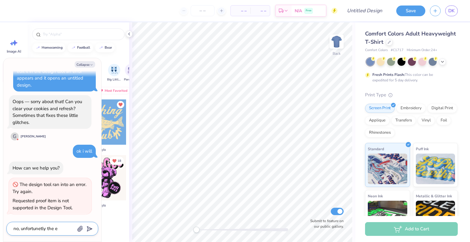
type textarea "no, unfortunetly the er"
type textarea "x"
type textarea "no, unfortunetly the err"
type textarea "x"
type textarea "no, unfortunetly the erro"
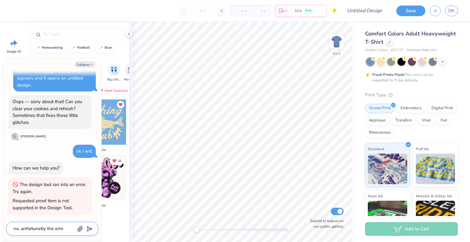
type textarea "x"
type textarea "no, unfortunetly the error"
type textarea "x"
type textarea "no, unfortunetly the error"
type textarea "x"
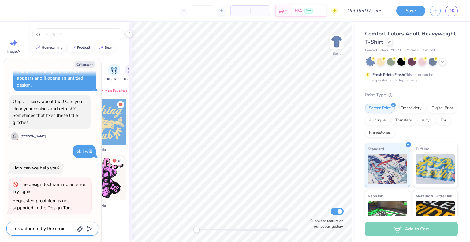
type textarea "no, unfortunetly the error s"
type textarea "x"
type textarea "no, unfortunetly the error st"
type textarea "x"
type textarea "no, unfortunetly the error sti"
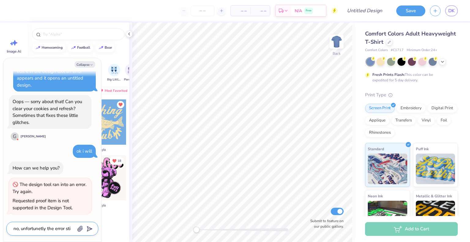
type textarea "x"
type textarea "no, unfortunetly the error stil"
type textarea "x"
type textarea "no, unfortunetly the error still"
type textarea "x"
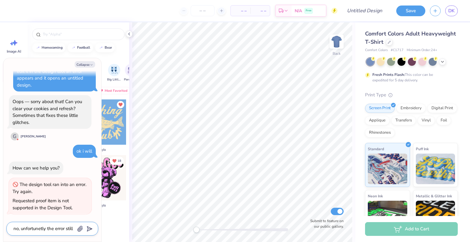
type textarea "no, unfortunetly the error still"
type textarea "x"
type textarea "no, unfortunetly the error still c"
type textarea "x"
type textarea "no, unfortunetly the error still co"
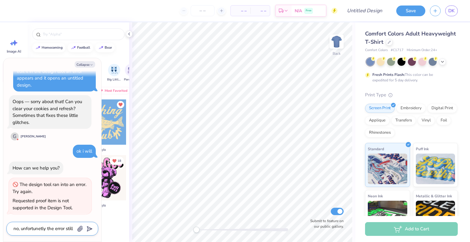
type textarea "x"
type textarea "no, unfortunetly the error still com"
type textarea "x"
type textarea "no, unfortunetly the error still come"
type textarea "x"
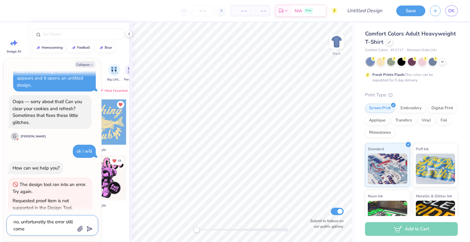
type textarea "no, unfortunetly the error still comes"
type textarea "x"
type textarea "no, unfortunetly the error still comes"
type textarea "x"
type textarea "no, unfortunetly the error still comes u"
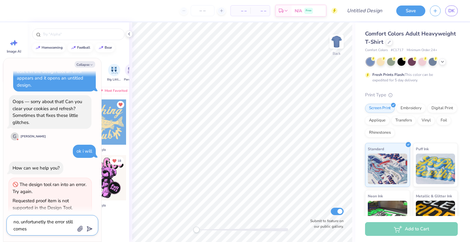
type textarea "x"
type textarea "no, unfortunetly the error still comes up"
type textarea "x"
type textarea "no, unfortunetly the error still comes up"
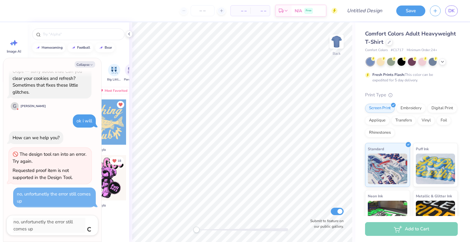
type textarea "x"
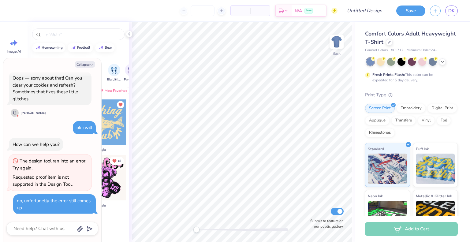
type textarea "x"
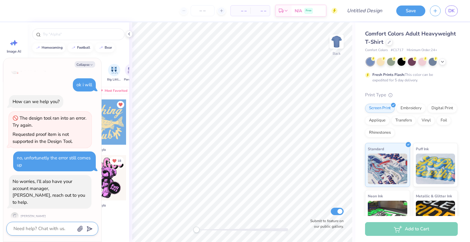
click at [49, 232] on textarea at bounding box center [44, 229] width 62 height 8
type textarea "a"
type textarea "x"
type textarea "al"
type textarea "x"
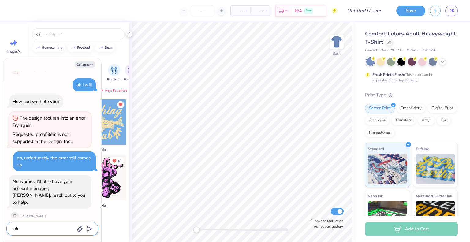
type textarea "alre"
type textarea "x"
type textarea "alrei"
type textarea "x"
type textarea "alreig"
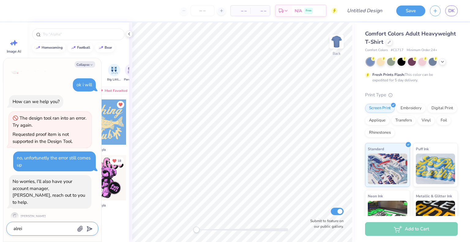
type textarea "x"
type textarea "alreigh"
type textarea "x"
type textarea "alreight"
type textarea "x"
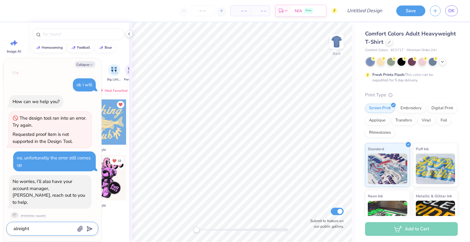
type textarea "alreight"
type textarea "x"
type textarea "alreight t"
type textarea "x"
type textarea "alreight th"
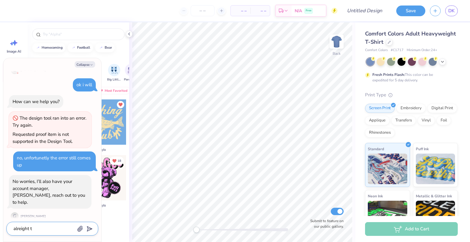
type textarea "x"
type textarea "alreight tha"
type textarea "x"
type textarea "alreight than"
type textarea "x"
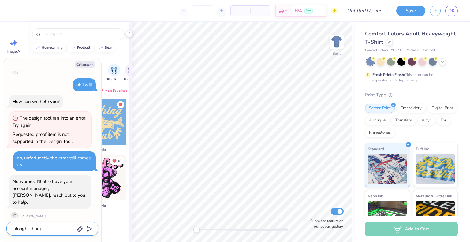
type textarea "alreight thanjk"
type textarea "x"
type textarea "alreight thanjk"
type textarea "x"
type textarea "alreight thanjk y"
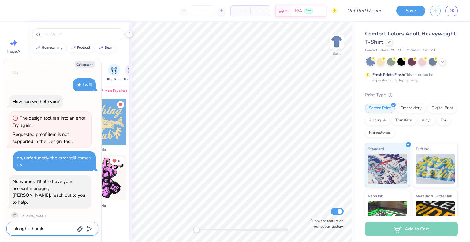
type textarea "x"
type textarea "alreight thanjk yo"
type textarea "x"
type textarea "alreight thanjk you"
type textarea "x"
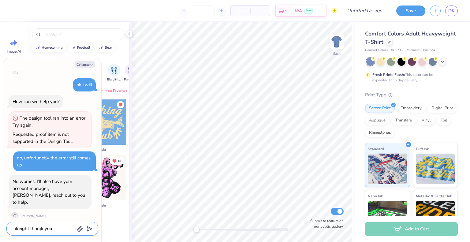
click at [42, 230] on textarea "alreight thanjk you" at bounding box center [44, 229] width 62 height 8
type textarea "alreight thank you"
type textarea "x"
click at [20, 229] on textarea "alreight thank you" at bounding box center [44, 229] width 62 height 8
type textarea "alright thank you"
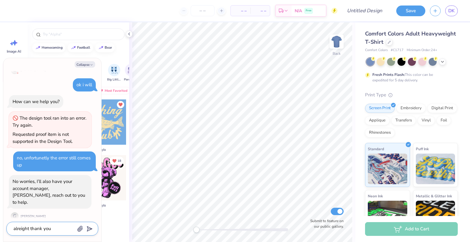
type textarea "x"
click at [56, 229] on textarea "alright thank you" at bounding box center [44, 229] width 62 height 8
type textarea "alright thank you"
type textarea "x"
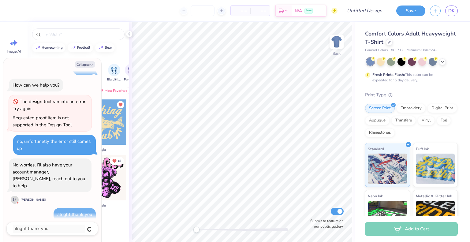
type textarea "x"
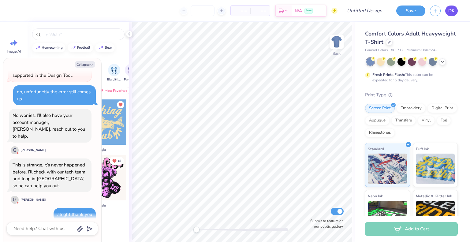
click at [450, 14] on span "DK" at bounding box center [451, 10] width 6 height 7
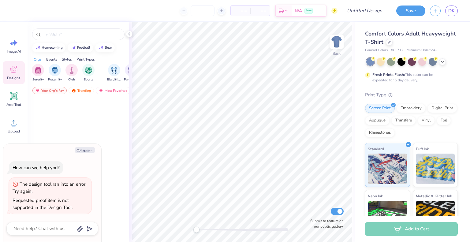
type textarea "x"
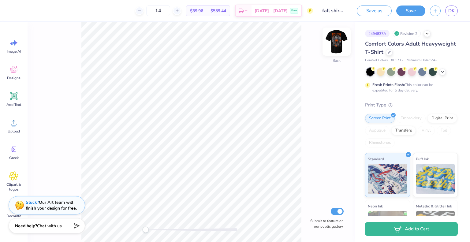
click at [336, 40] on img at bounding box center [336, 41] width 24 height 24
